Goal: Task Accomplishment & Management: Manage account settings

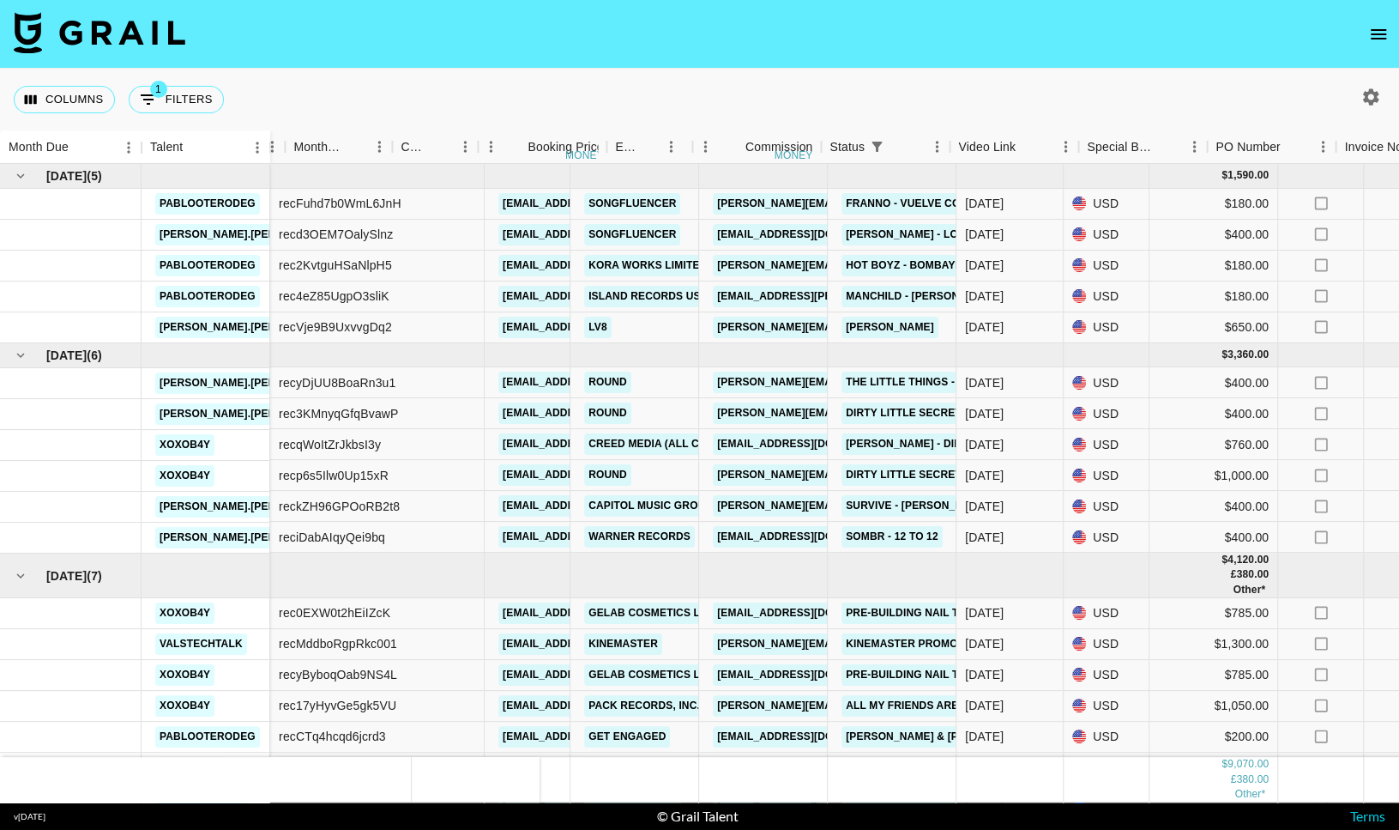
scroll to position [0, 671]
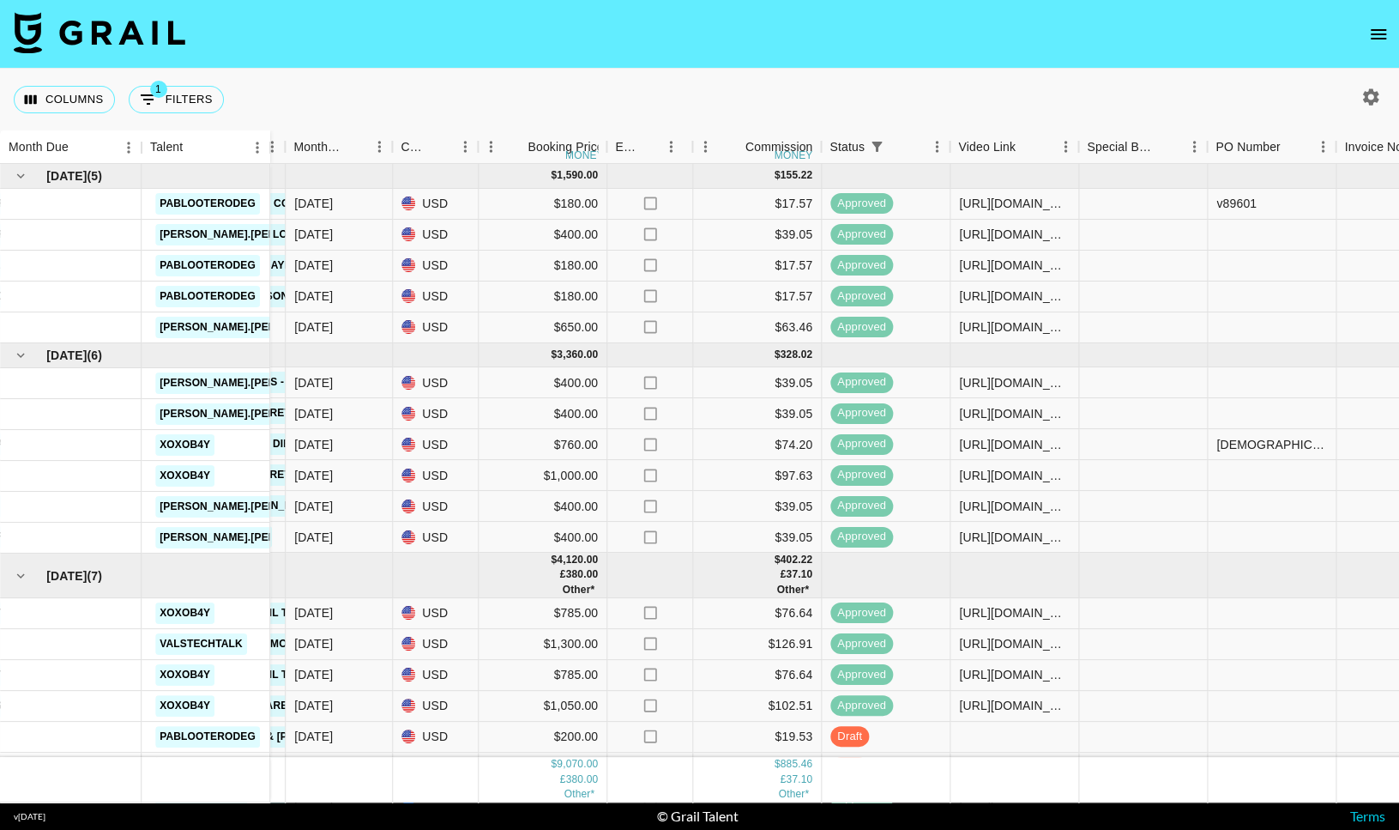
click at [1363, 26] on nav at bounding box center [699, 34] width 1399 height 69
click at [1391, 42] on button "open drawer" at bounding box center [1379, 34] width 34 height 34
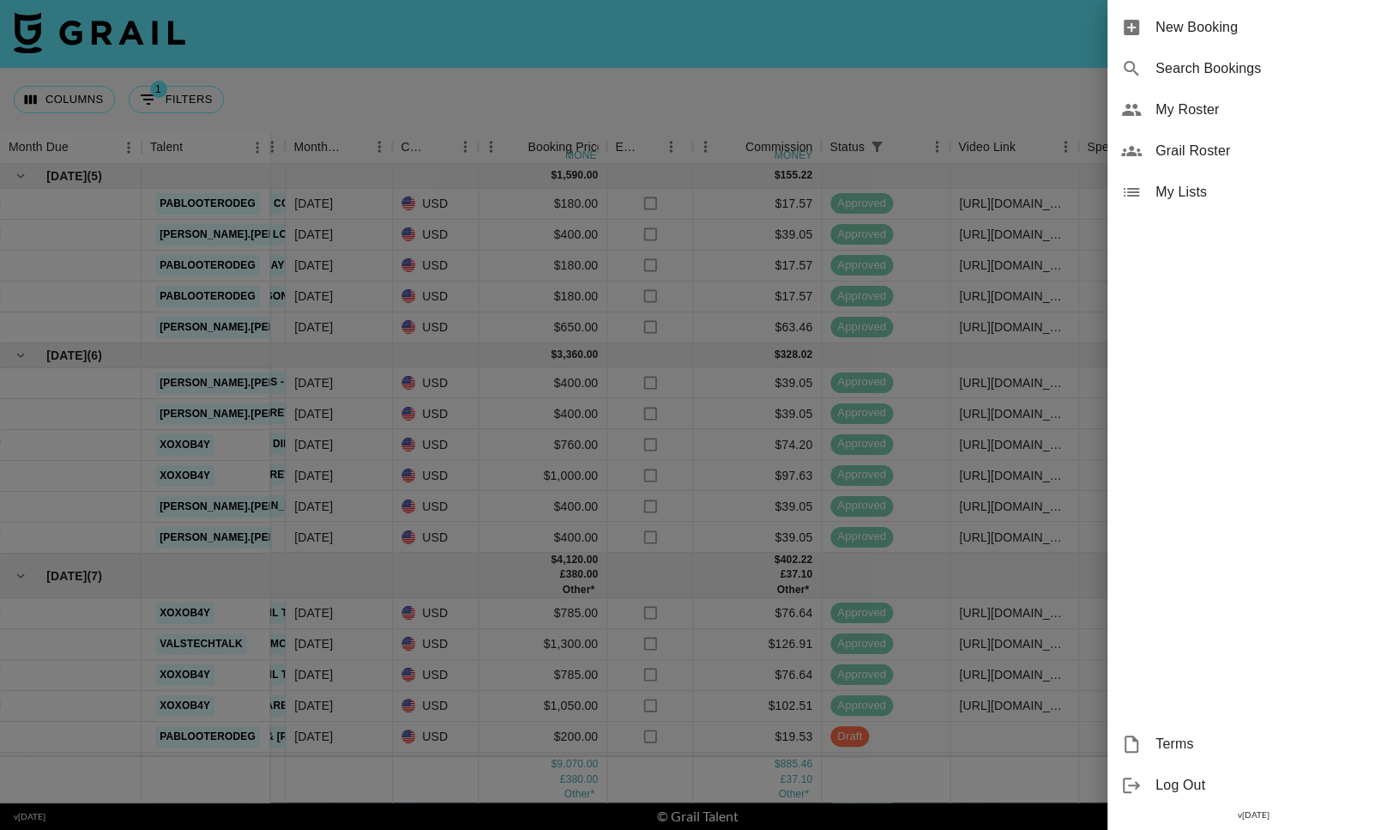
click at [1236, 107] on span "My Roster" at bounding box center [1271, 110] width 230 height 21
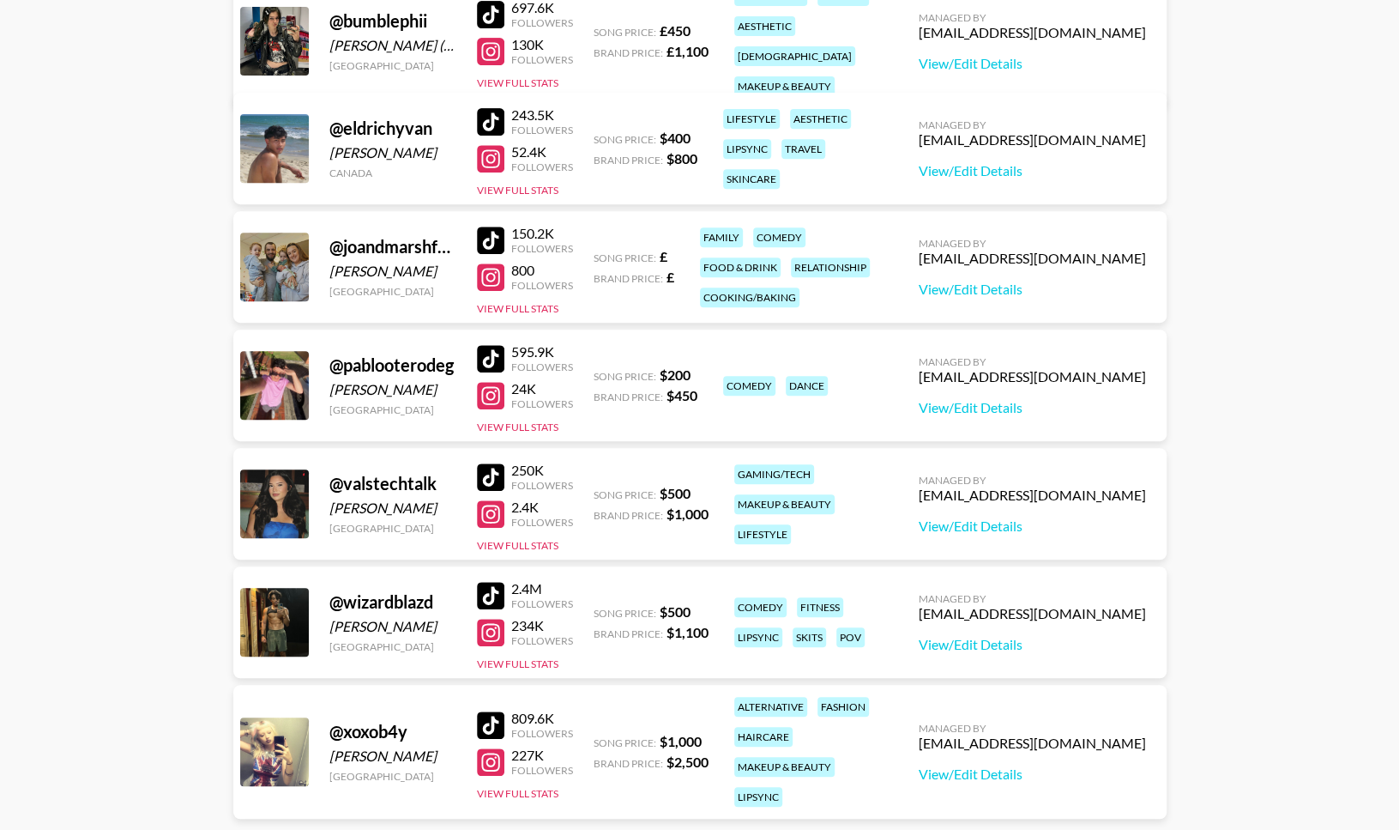
scroll to position [487, 0]
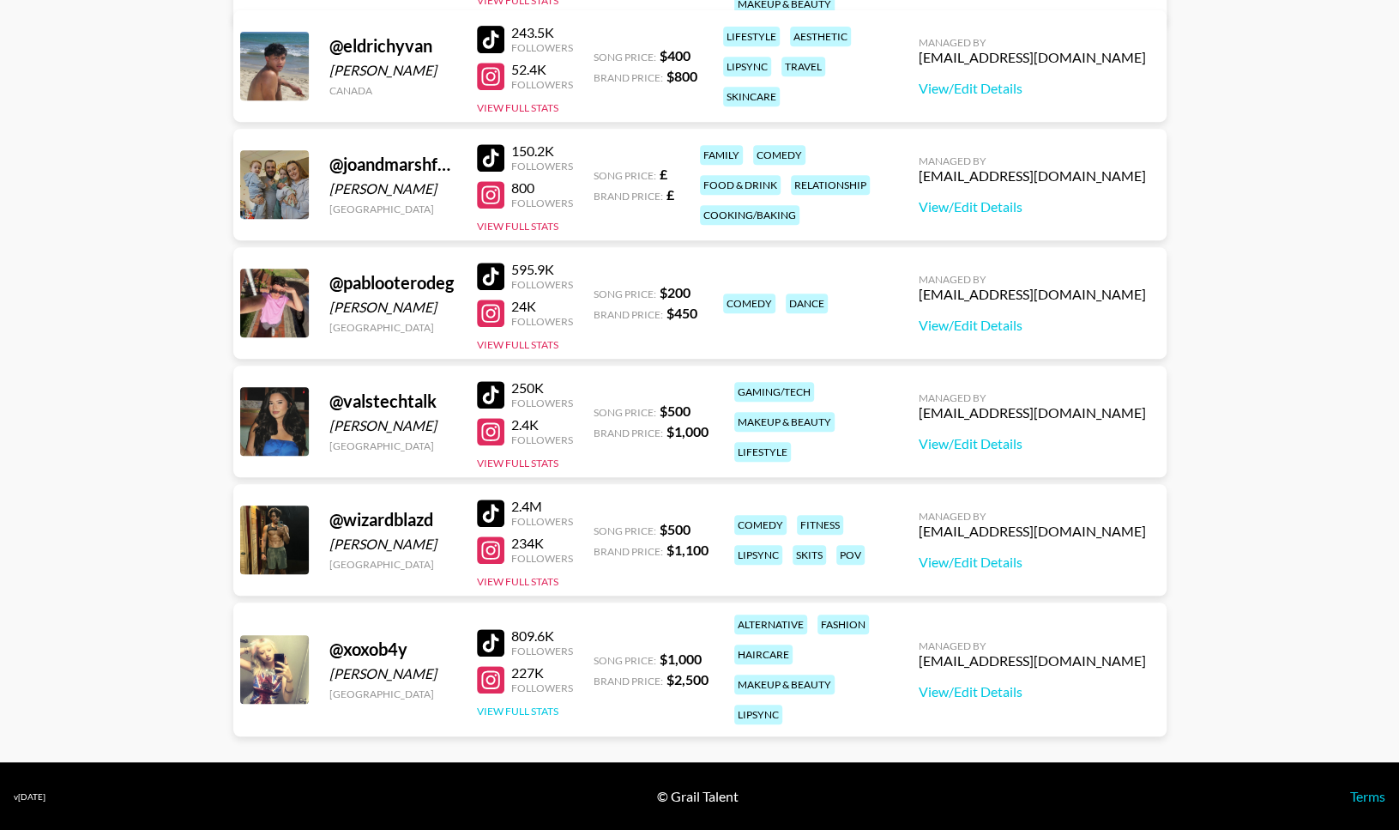
click at [535, 704] on button "View Full Stats" at bounding box center [518, 710] width 82 height 13
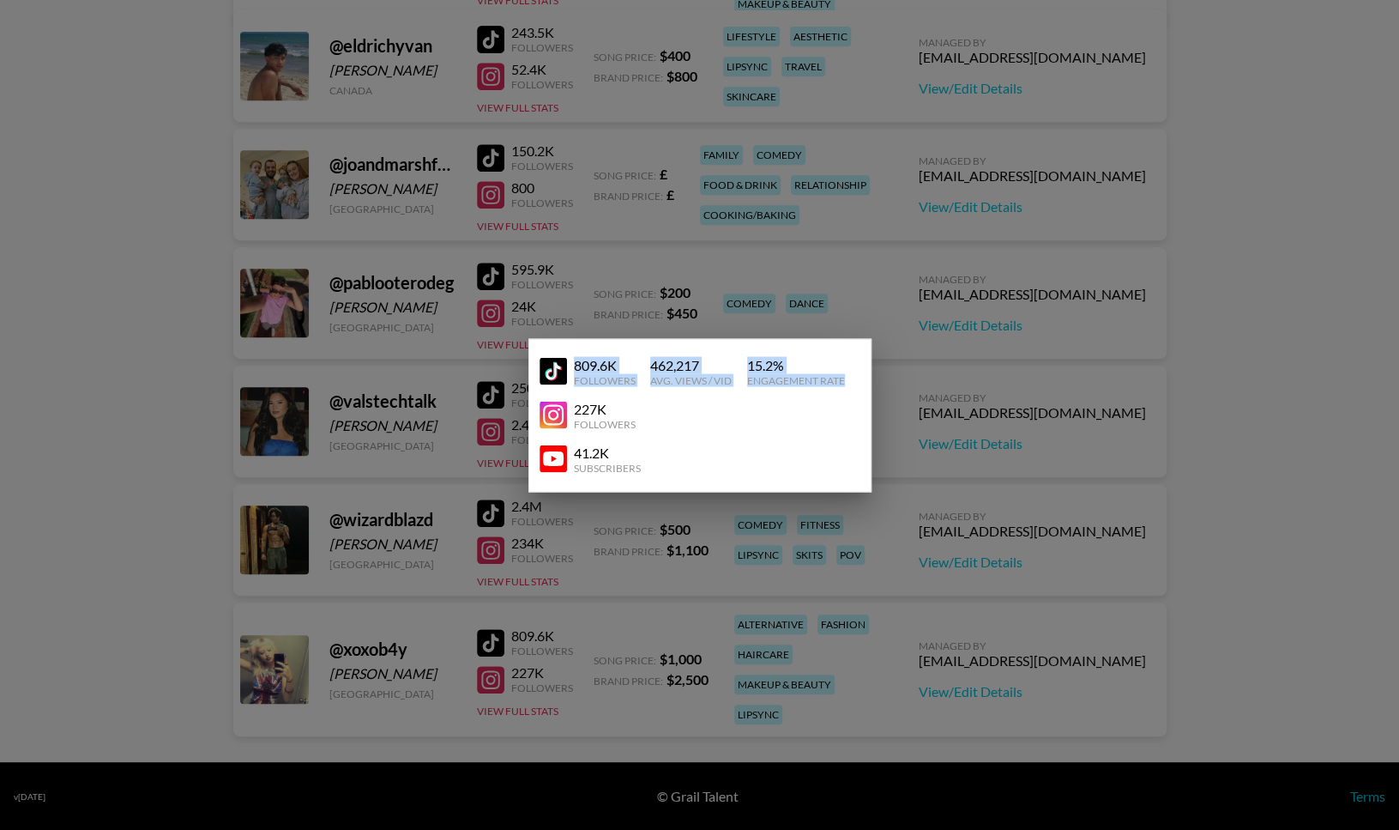
drag, startPoint x: 845, startPoint y: 375, endPoint x: 575, endPoint y: 368, distance: 270.4
click at [575, 368] on div "809.6K Followers 462,217 Avg. Views / Vid 15.2 % Engagement Rate" at bounding box center [700, 371] width 321 height 44
copy div "809.6K Followers 462,217 Avg. Views / Vid 15.2 % Engagement Rate"
click at [306, 189] on div at bounding box center [699, 415] width 1399 height 830
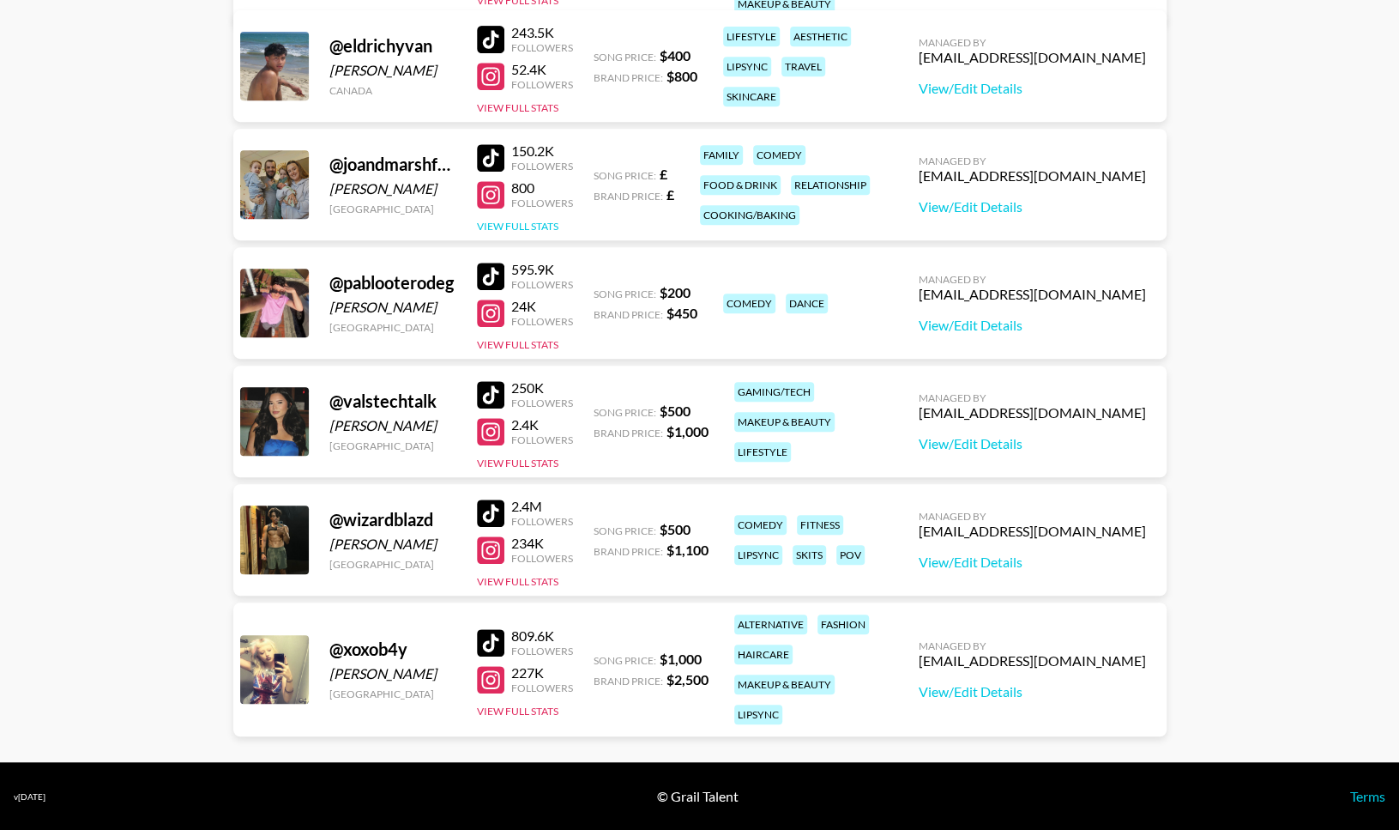
click at [522, 220] on button "View Full Stats" at bounding box center [518, 226] width 82 height 13
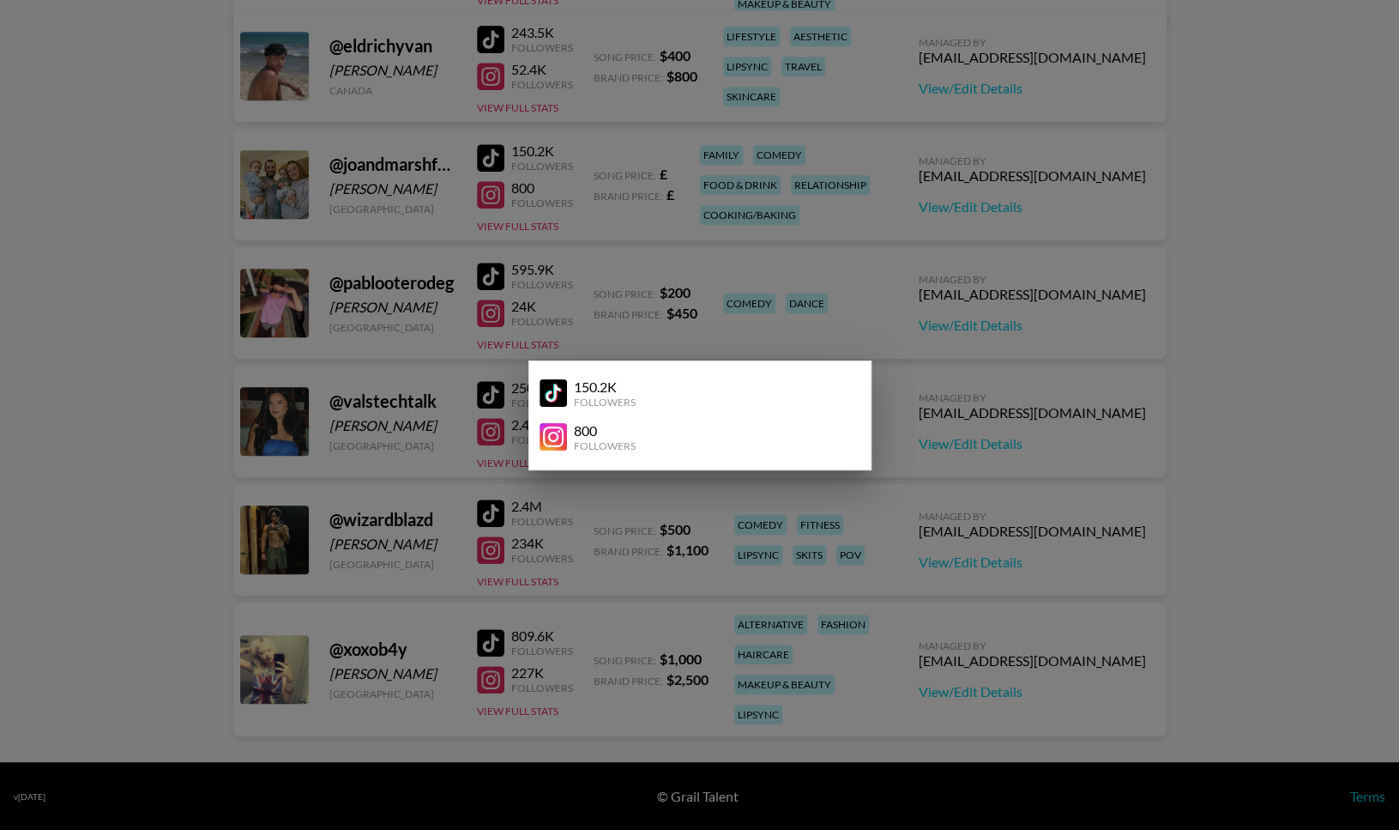
click at [683, 248] on div at bounding box center [699, 415] width 1399 height 830
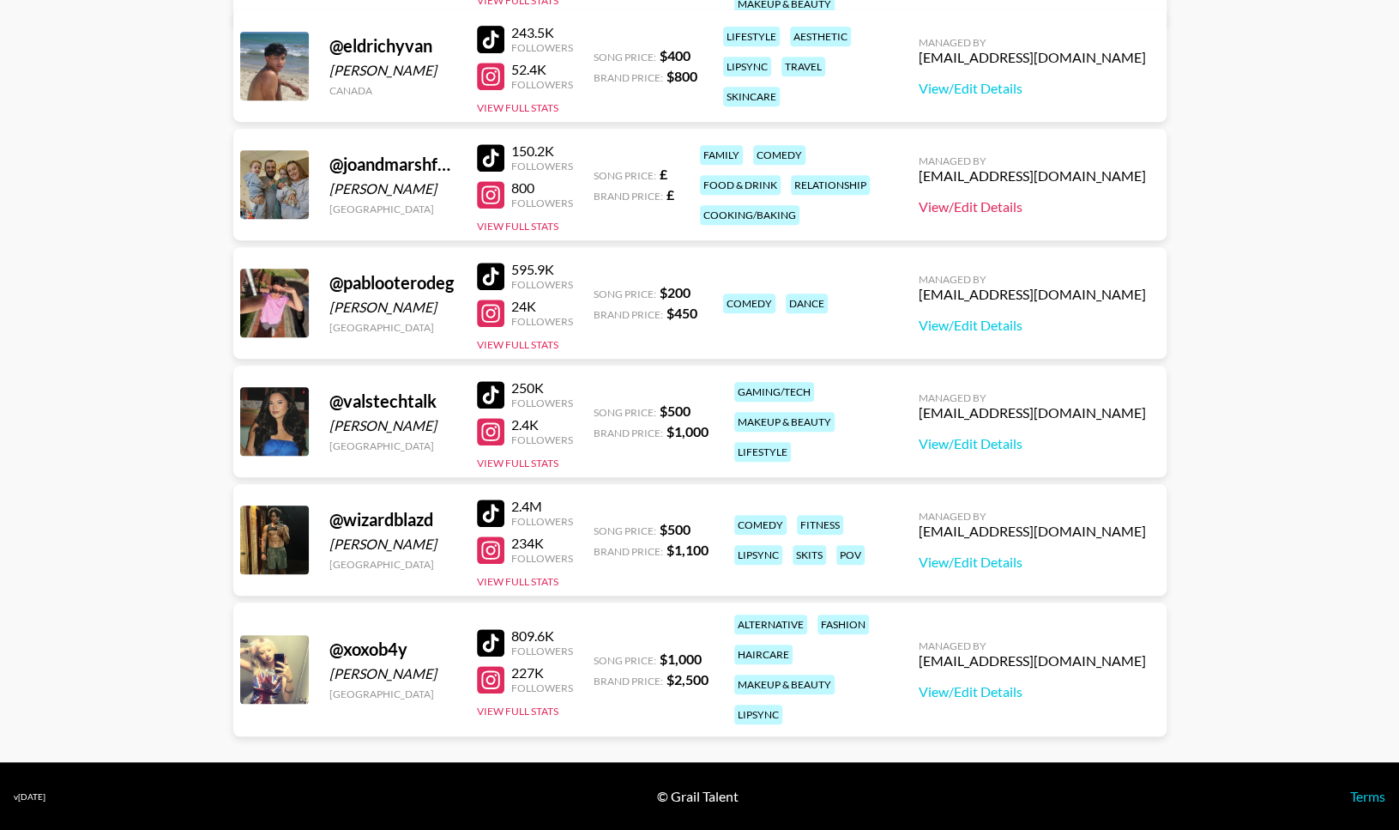
click at [990, 202] on link "View/Edit Details" at bounding box center [1032, 206] width 227 height 17
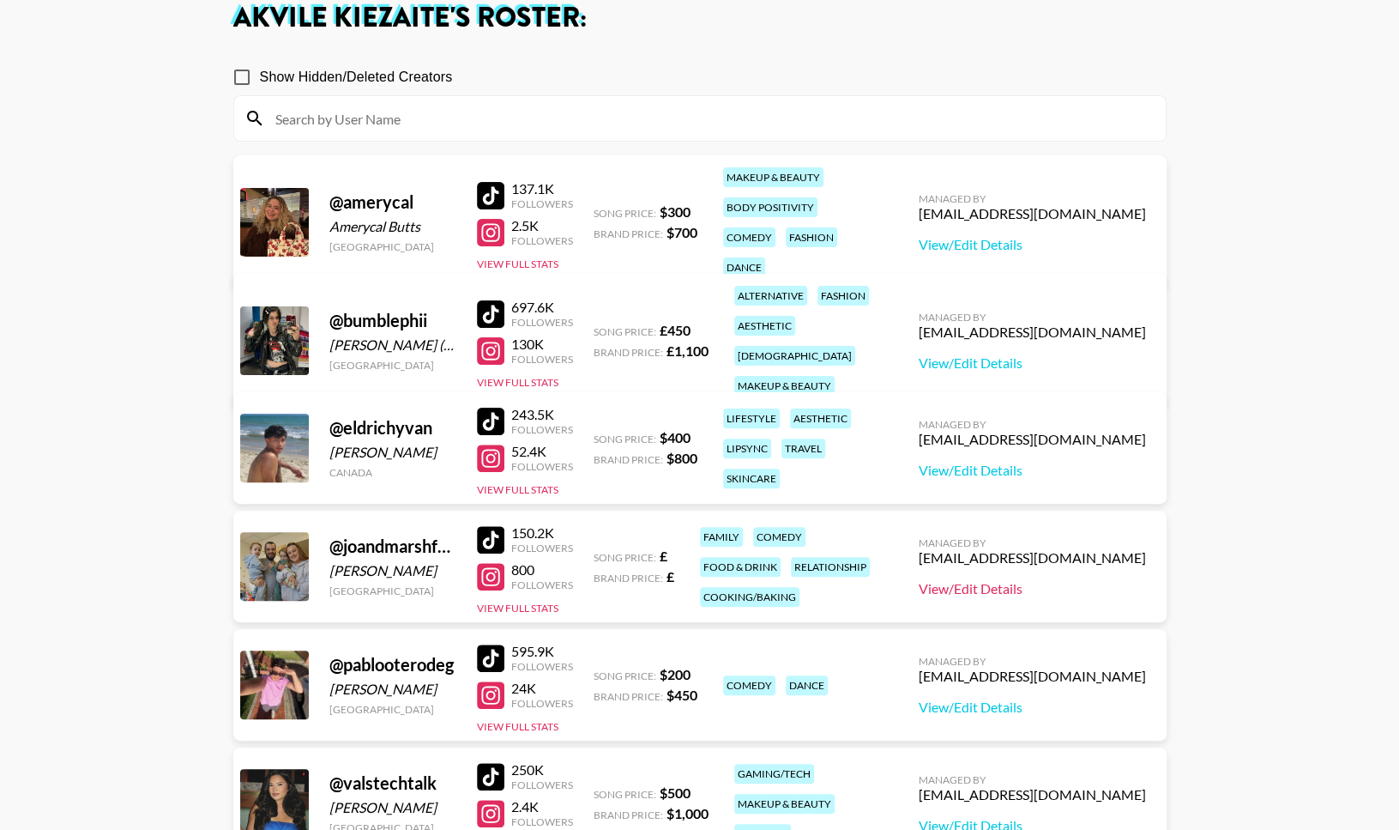
scroll to position [105, 0]
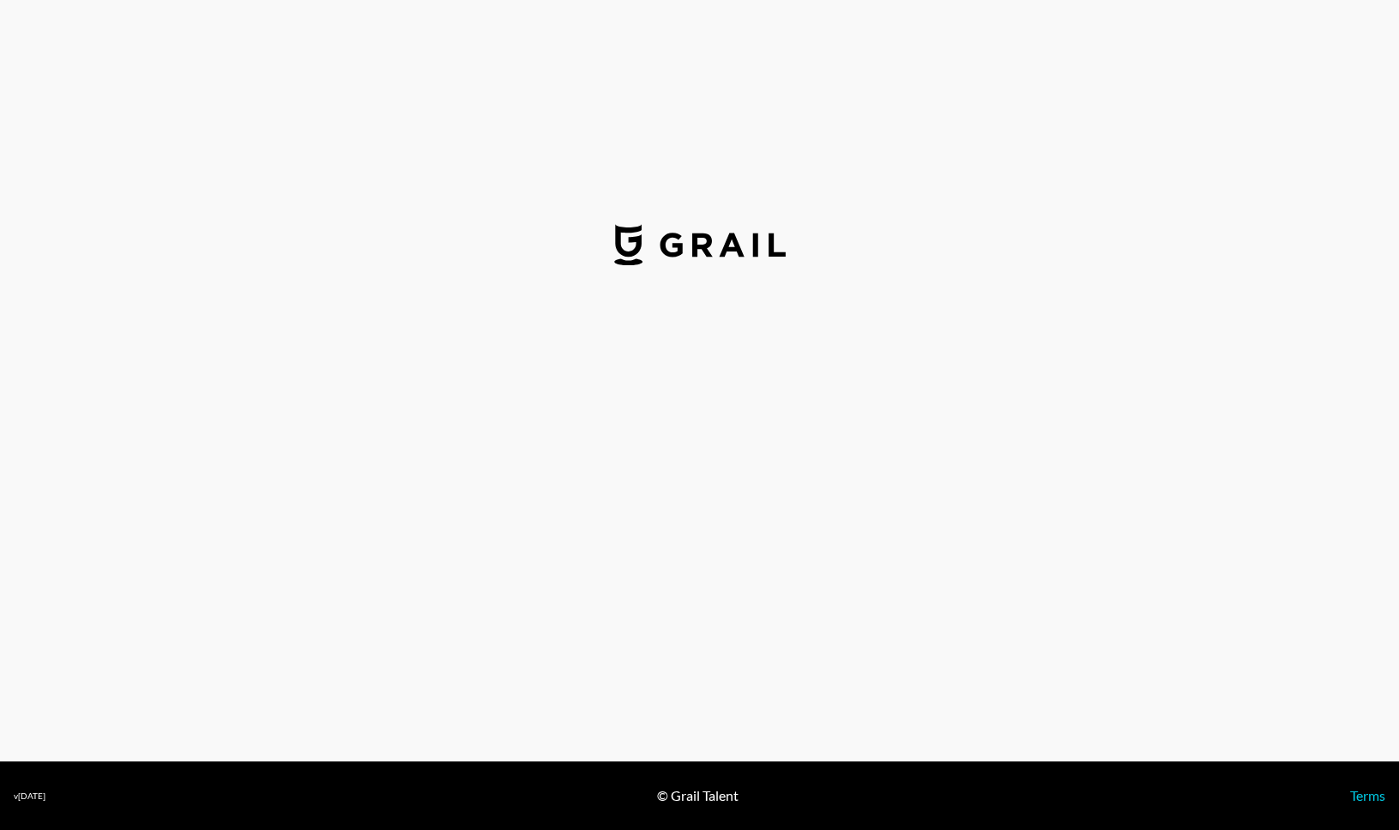
select select "GBP"
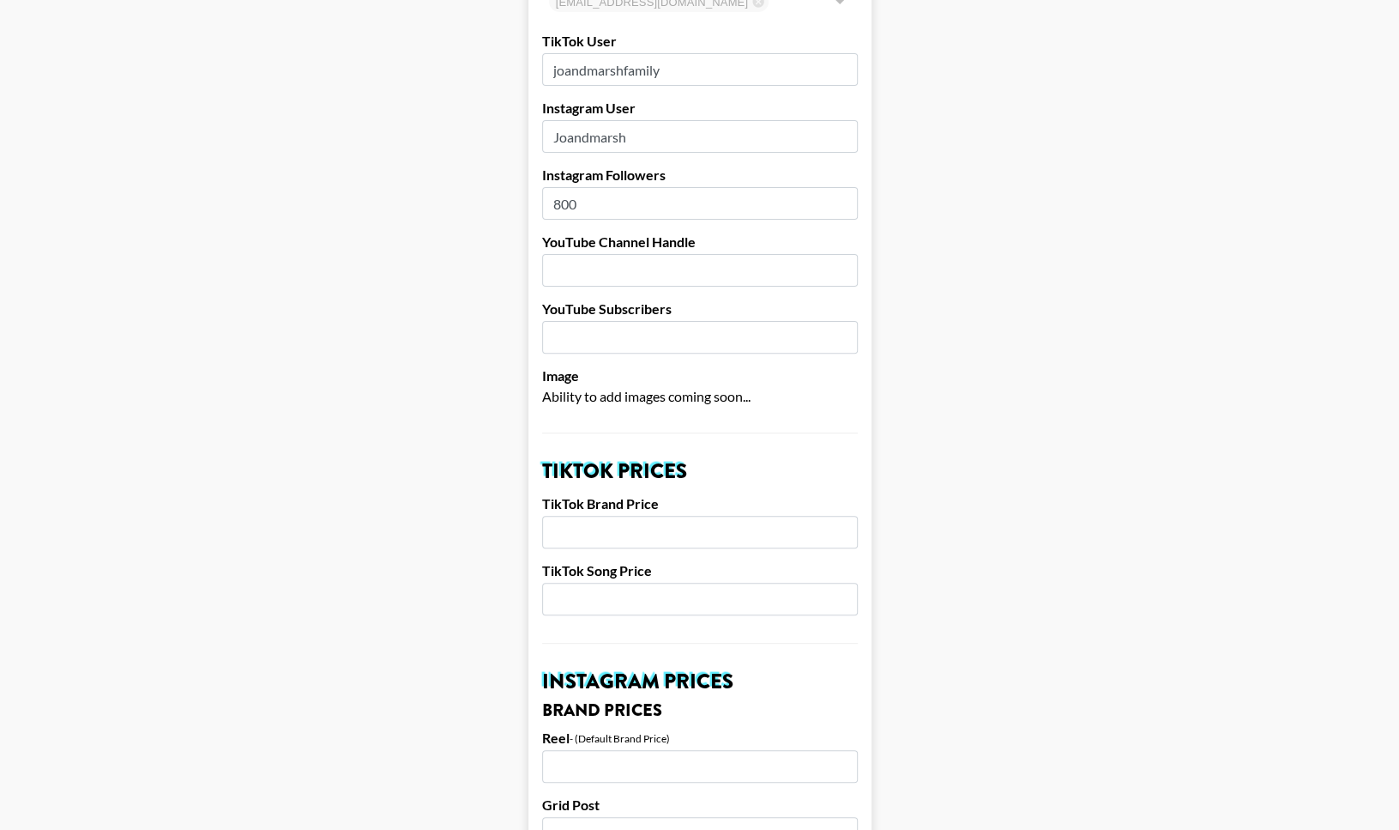
scroll to position [179, 0]
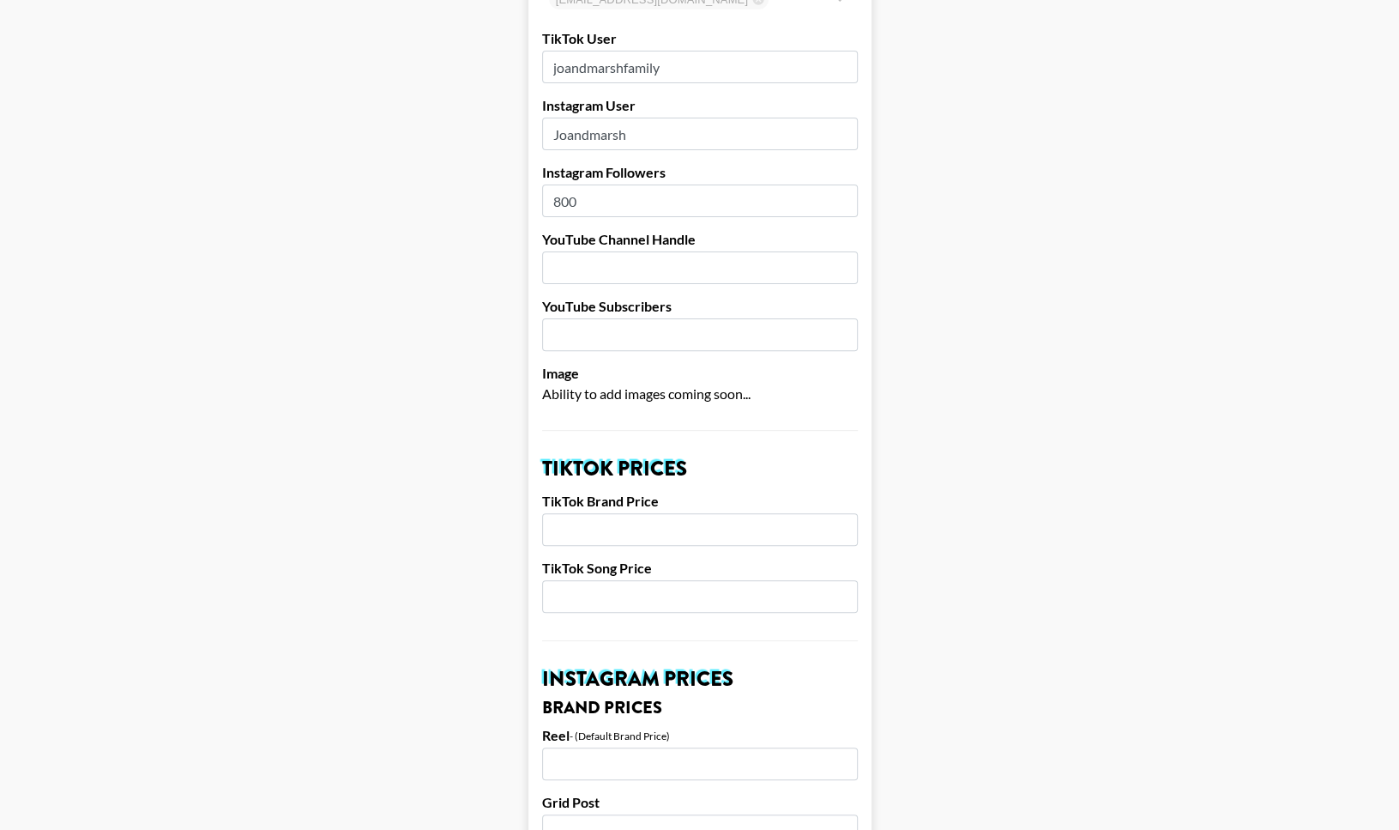
click at [641, 378] on label "Image" at bounding box center [700, 373] width 316 height 17
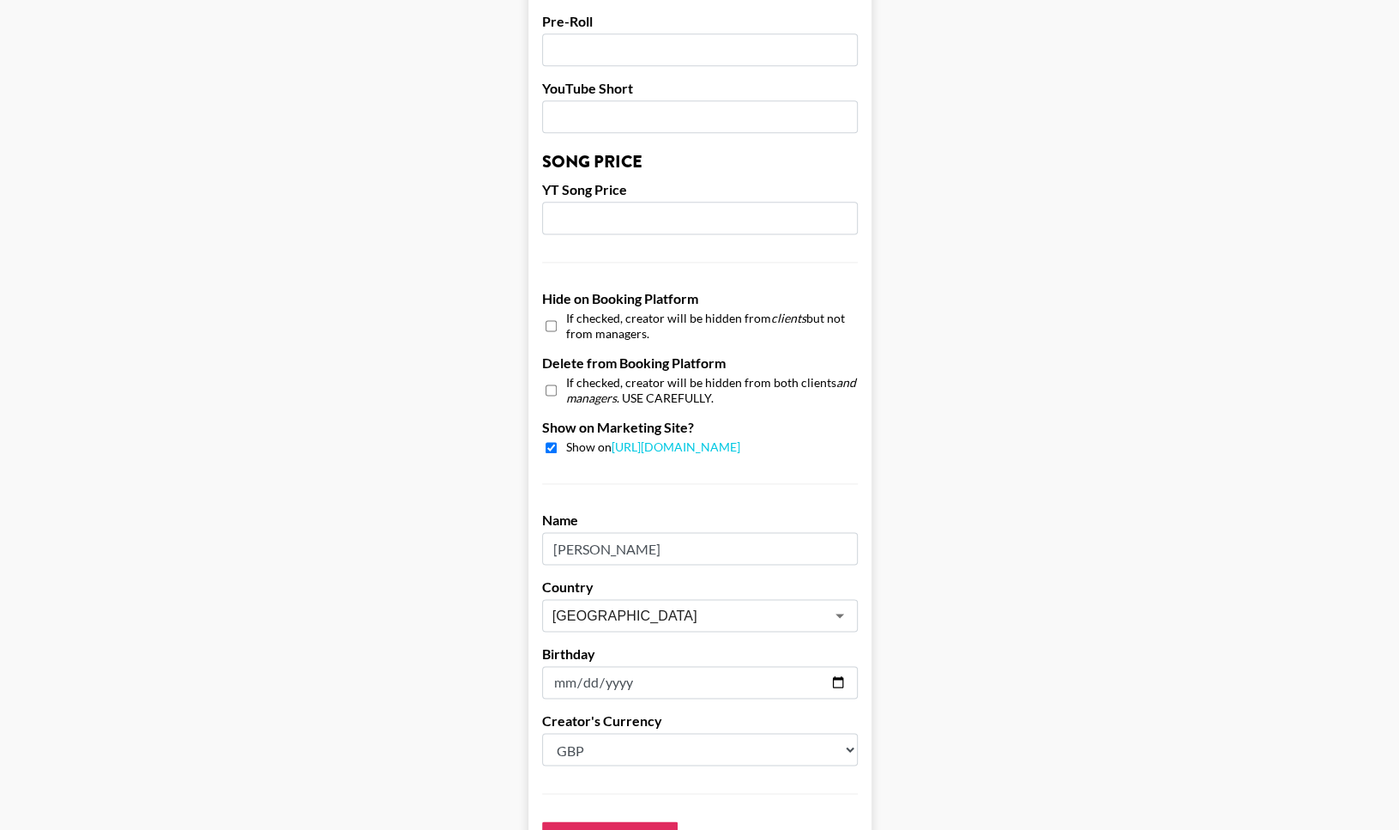
scroll to position [1496, 0]
